Goal: Participate in discussion: Engage in conversation with other users on a specific topic

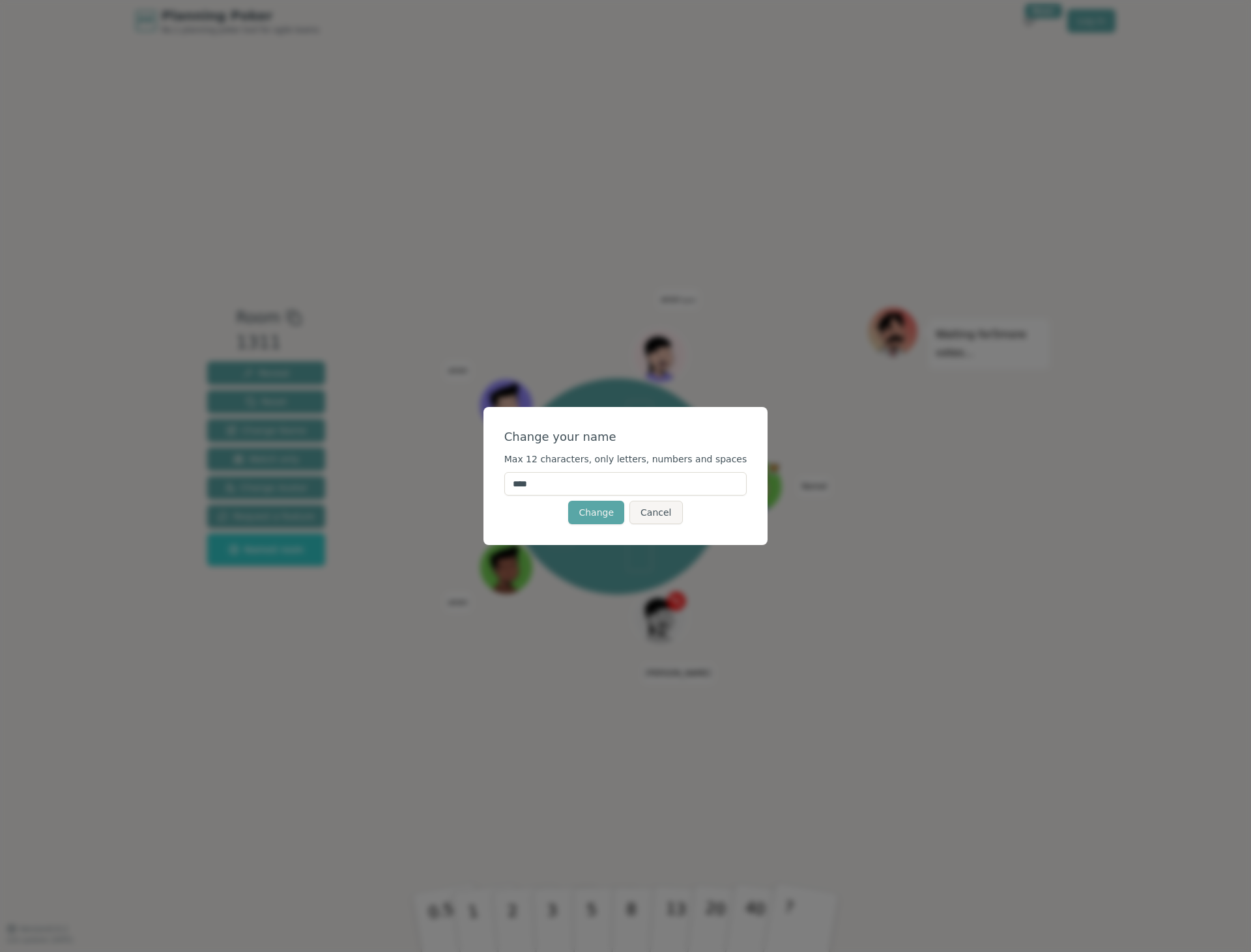
click at [562, 487] on input "****" at bounding box center [626, 483] width 243 height 23
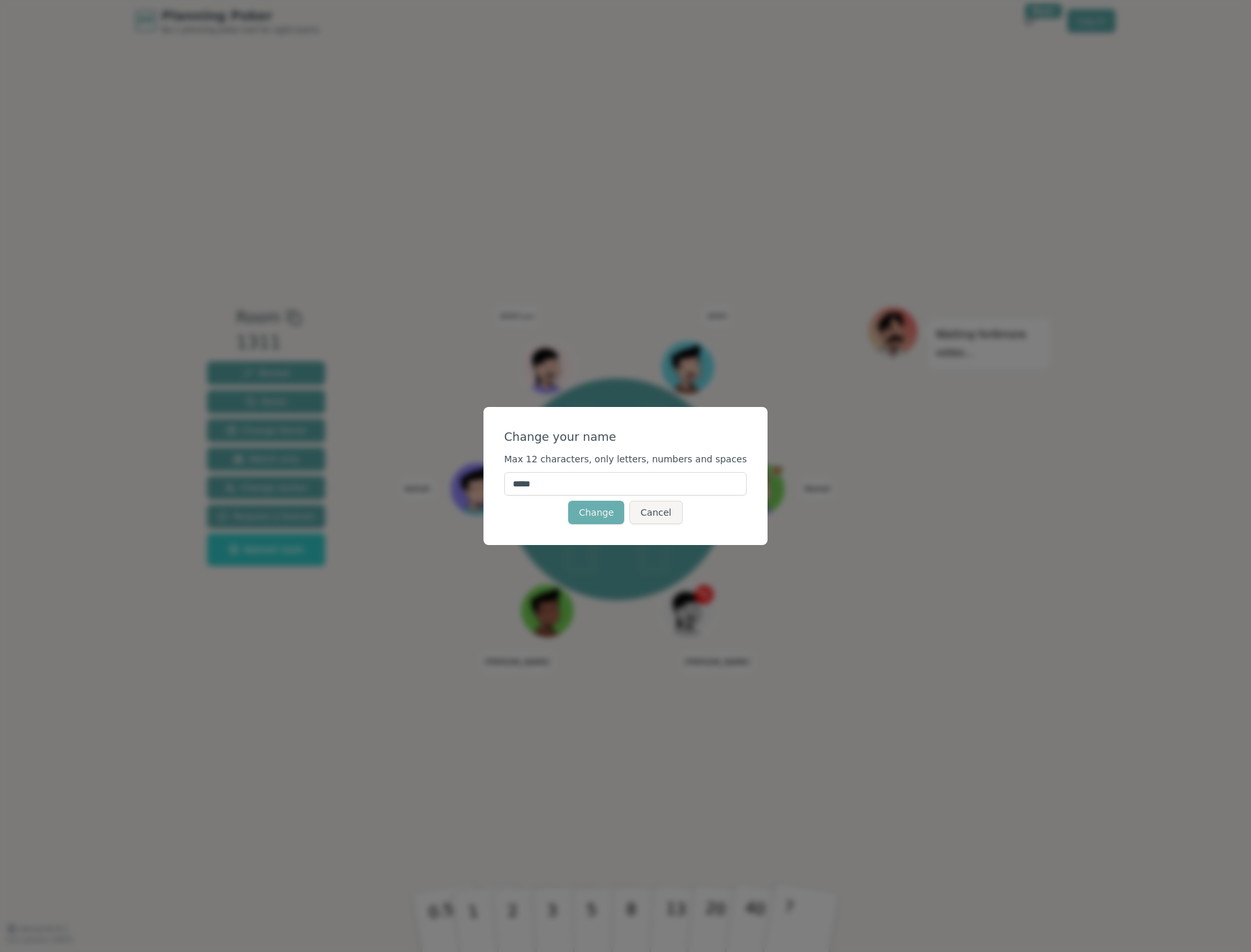
type input "****"
click at [598, 510] on button "Change" at bounding box center [596, 512] width 56 height 23
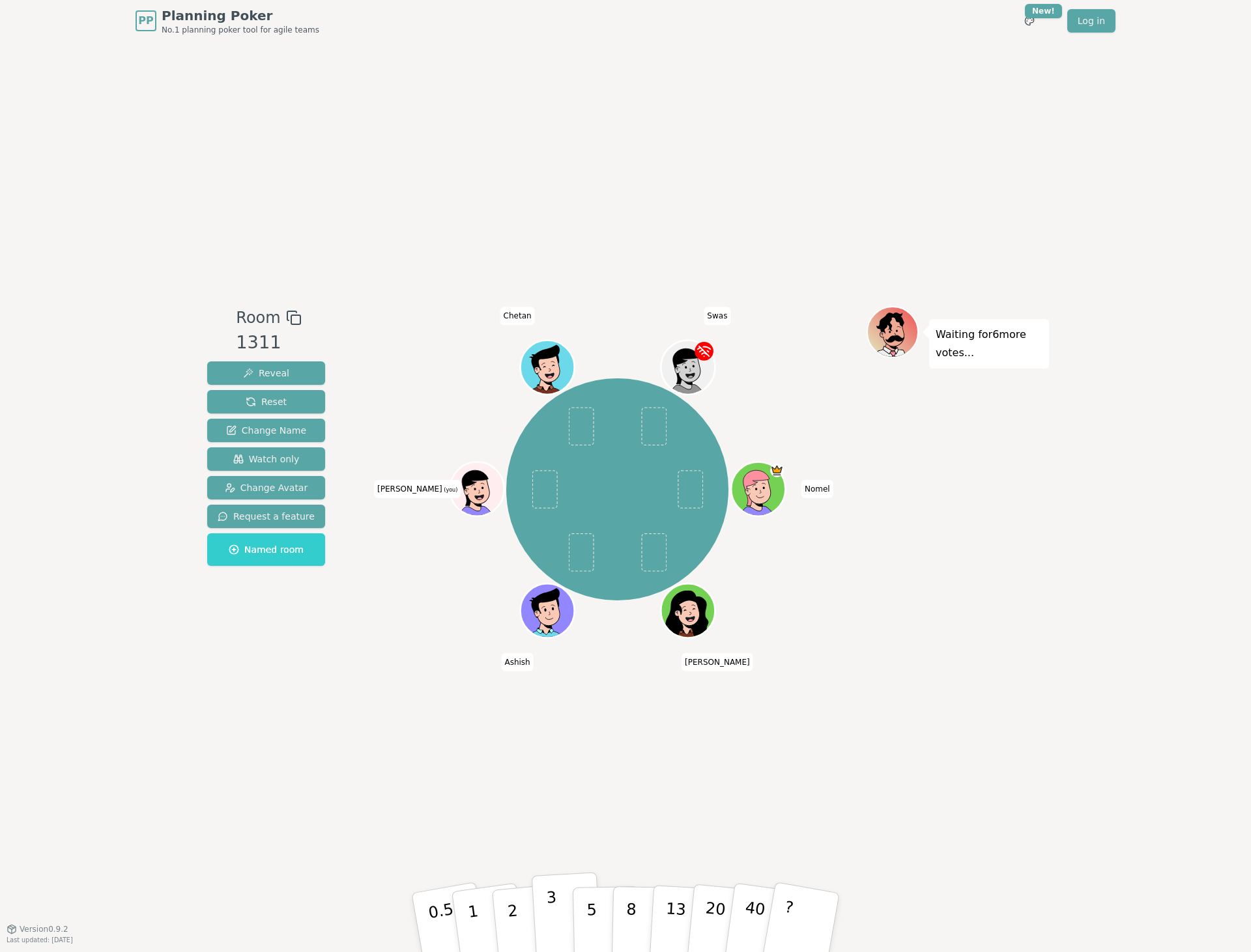
click at [548, 921] on p "3" at bounding box center [553, 923] width 15 height 71
click at [509, 916] on p "2" at bounding box center [515, 936] width 17 height 71
click at [358, 695] on div "Room 1311 Reveal Reset Change Name Watch only Change Avatar Request a feature N…" at bounding box center [626, 485] width 847 height 888
click at [555, 919] on p "3" at bounding box center [553, 923] width 15 height 71
click at [514, 917] on p "2" at bounding box center [514, 924] width 17 height 71
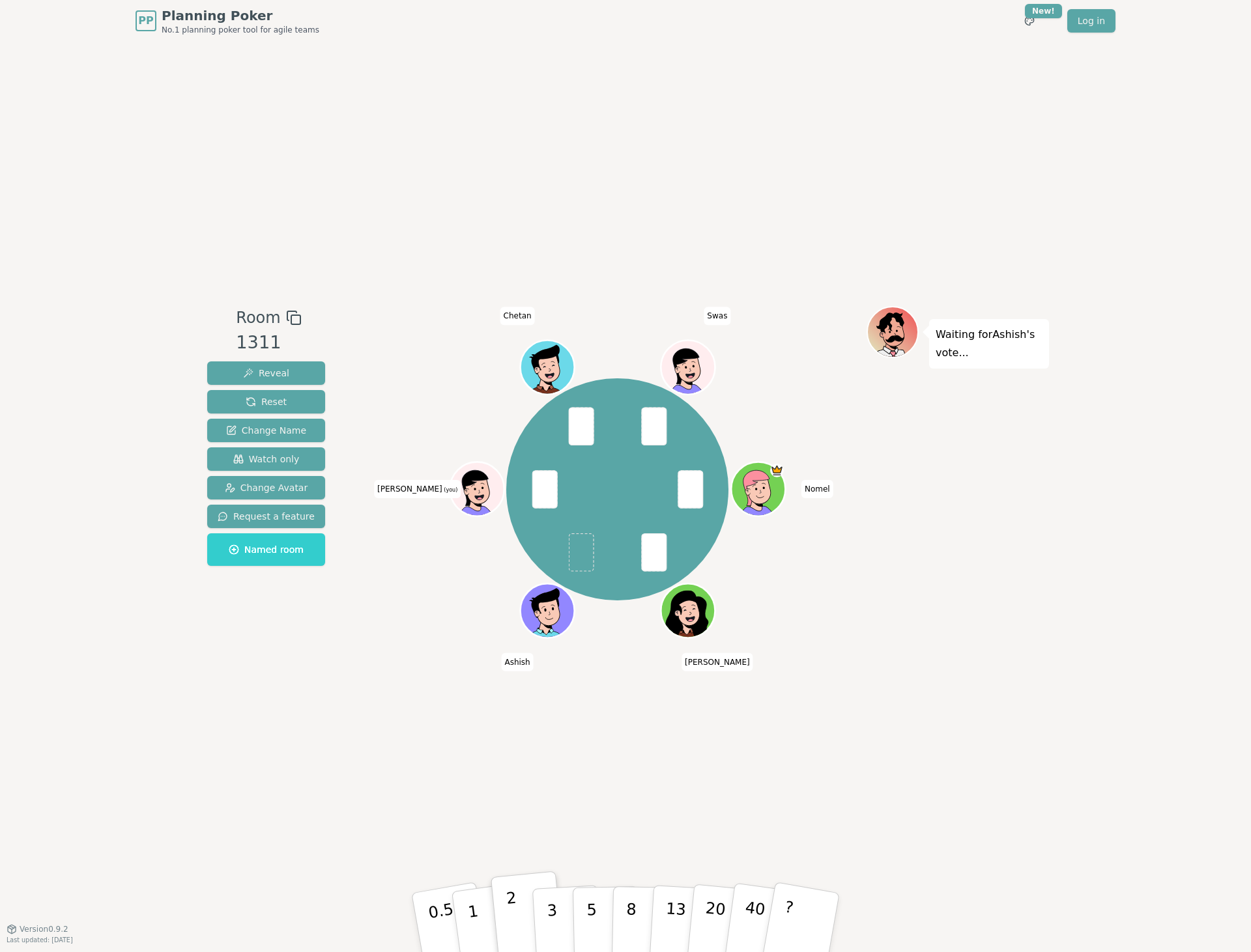
click at [514, 917] on p "2" at bounding box center [514, 924] width 17 height 71
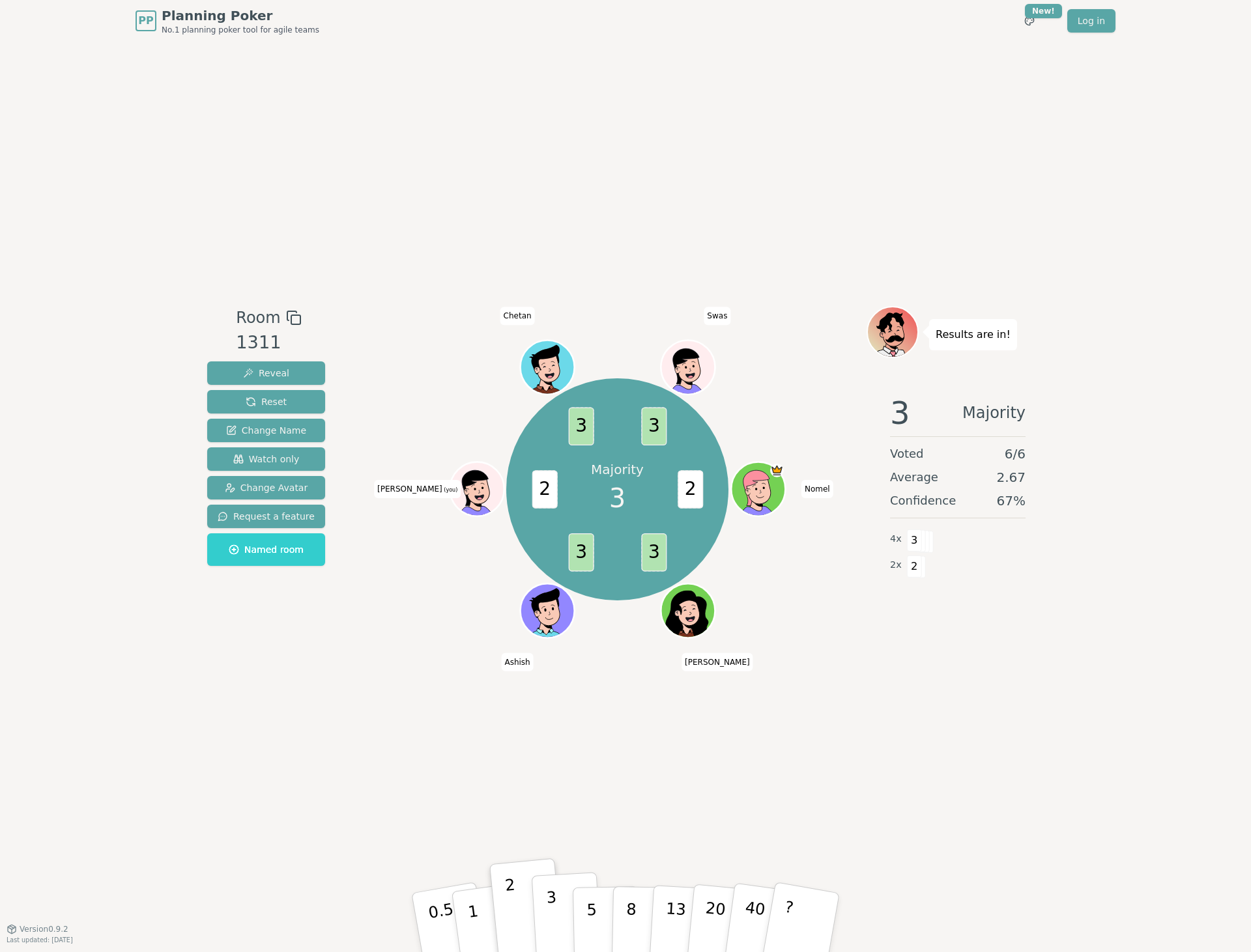
click at [548, 914] on p "3" at bounding box center [553, 923] width 15 height 71
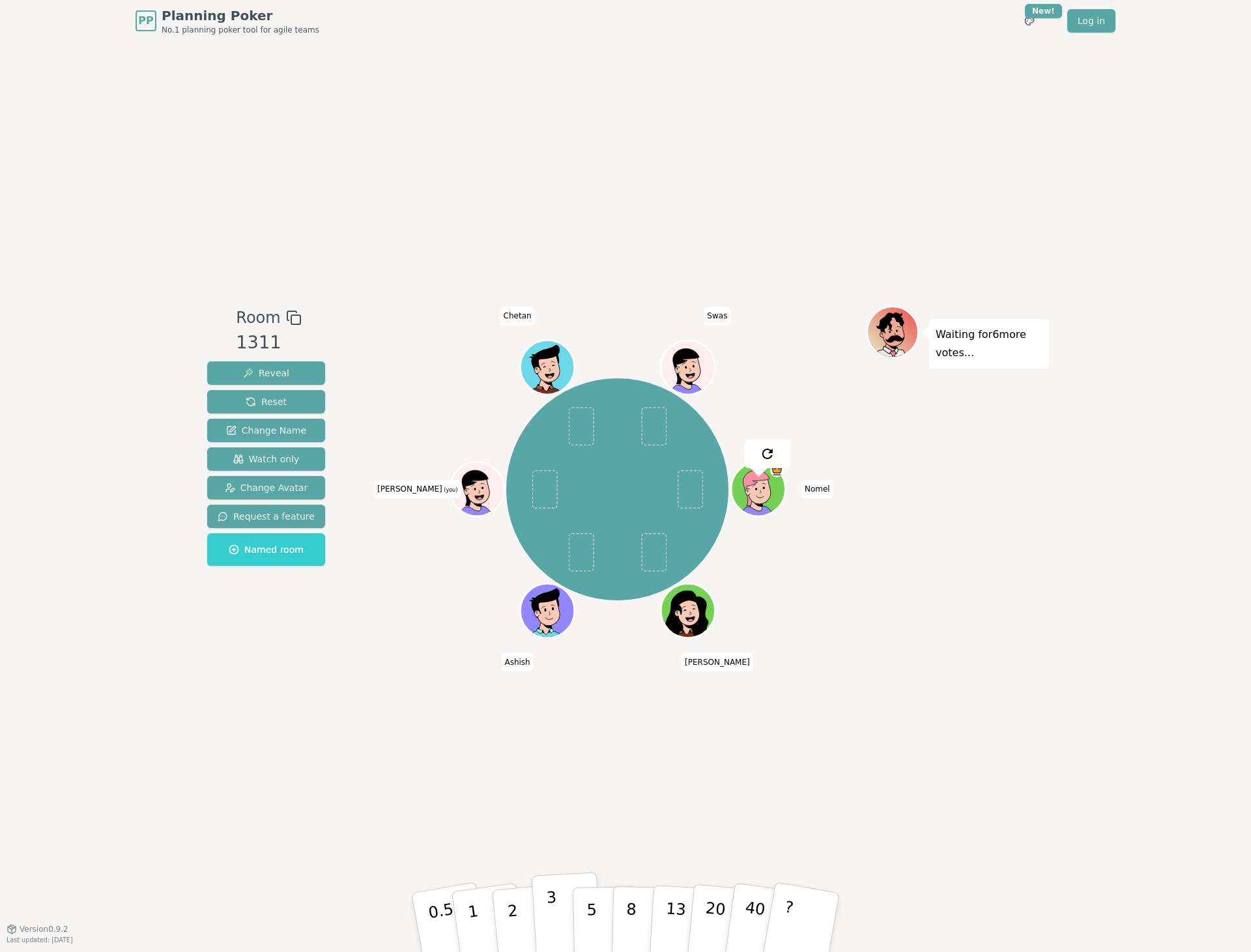
click at [550, 915] on p "3" at bounding box center [553, 923] width 15 height 71
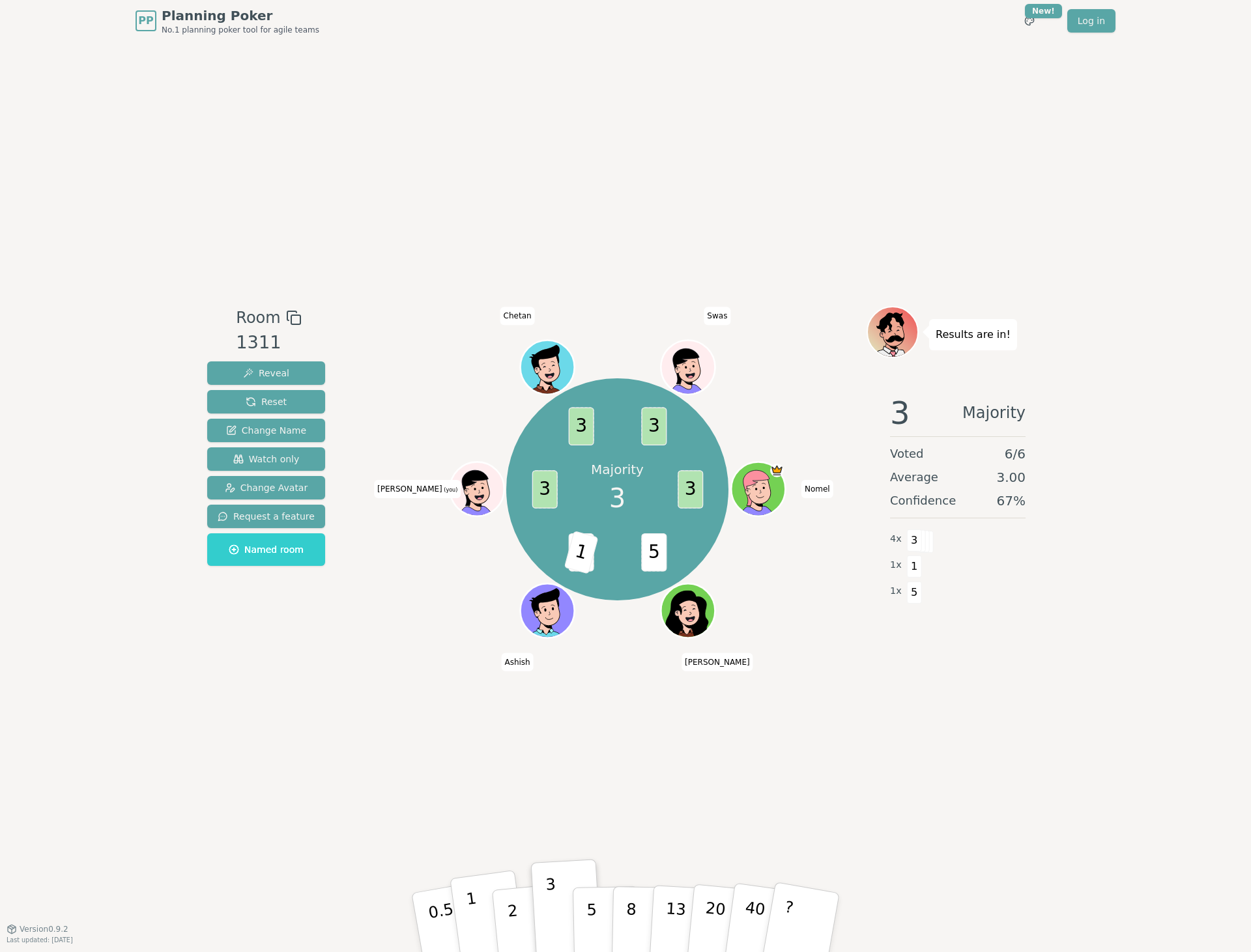
click at [481, 920] on button "1" at bounding box center [488, 923] width 77 height 106
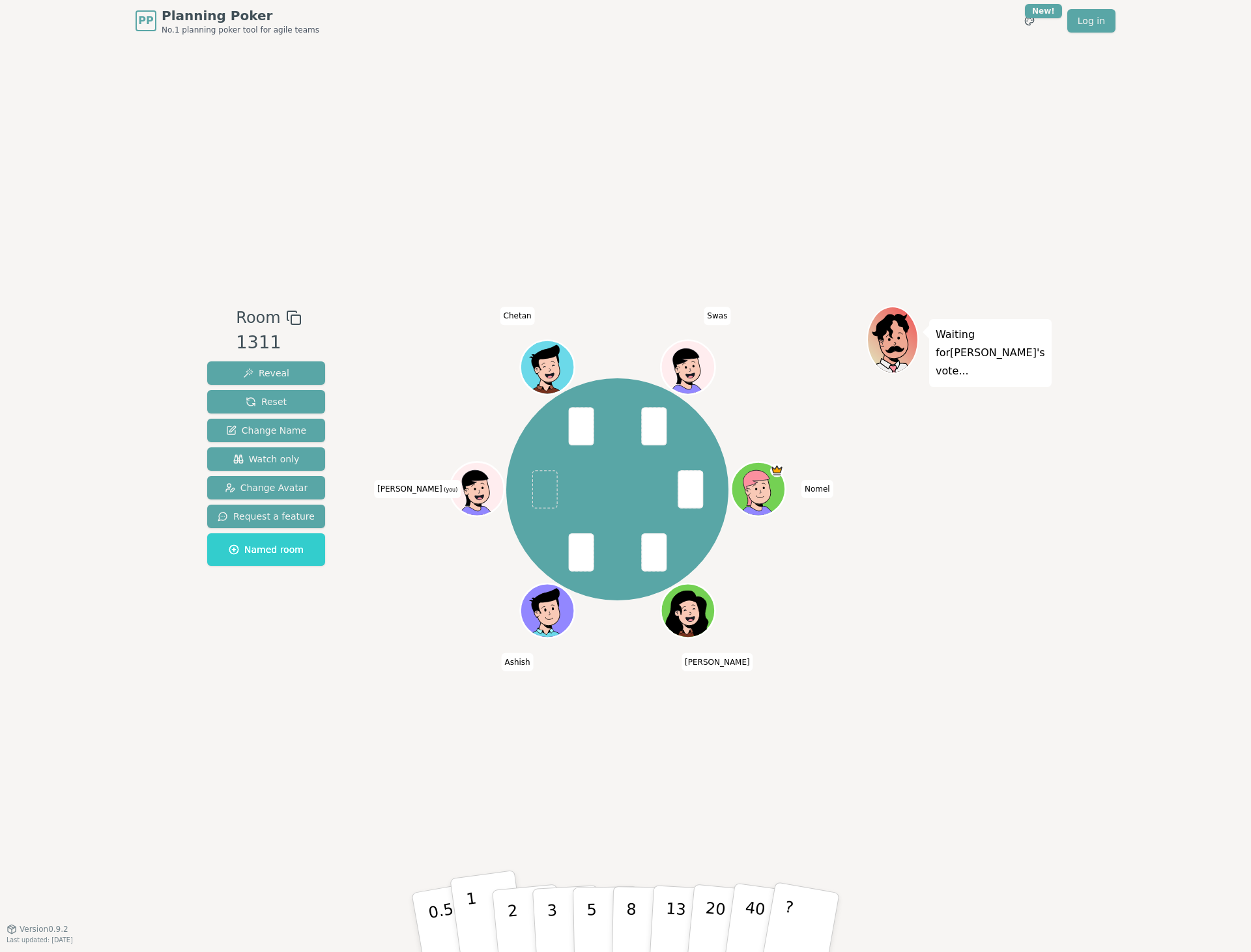
click at [470, 933] on button "1" at bounding box center [488, 923] width 77 height 106
click at [510, 923] on p "2" at bounding box center [514, 924] width 17 height 71
